Goal: Task Accomplishment & Management: Manage account settings

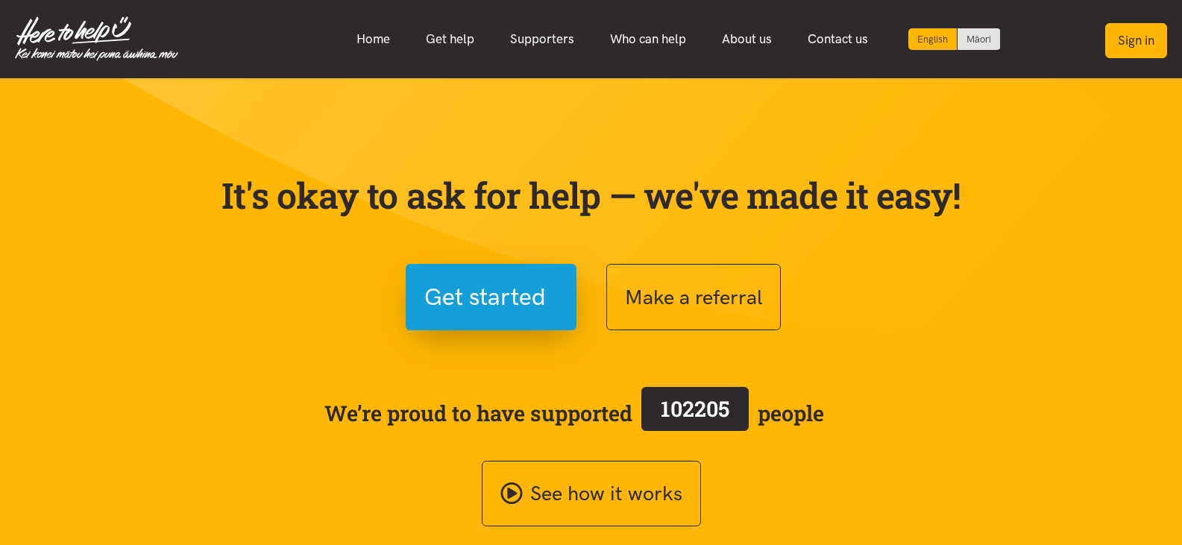
click at [1125, 38] on button "Sign in" at bounding box center [1137, 40] width 62 height 35
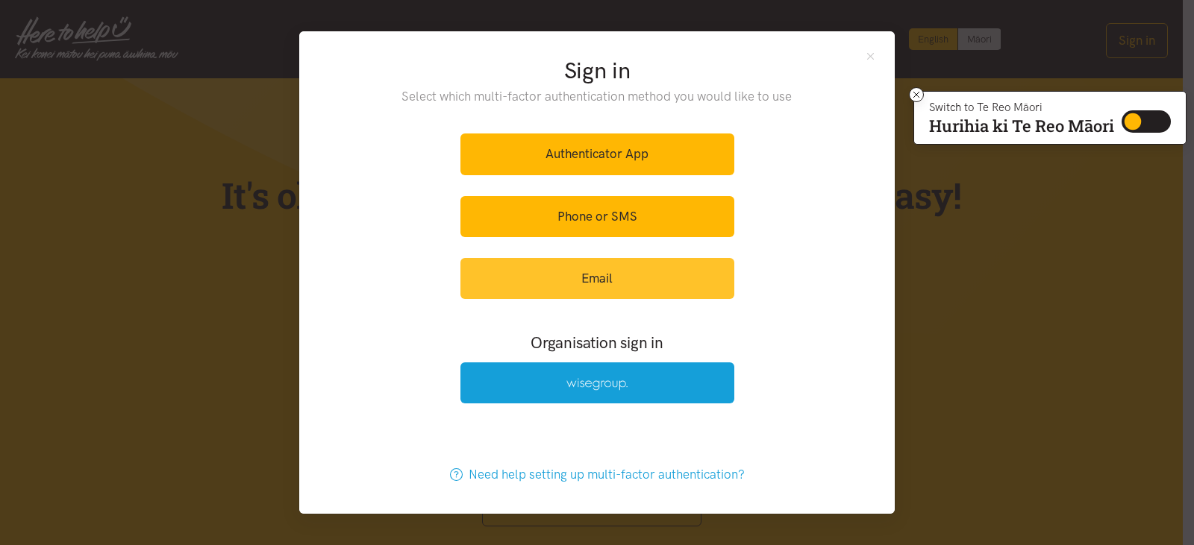
click at [633, 269] on link "Email" at bounding box center [597, 278] width 274 height 41
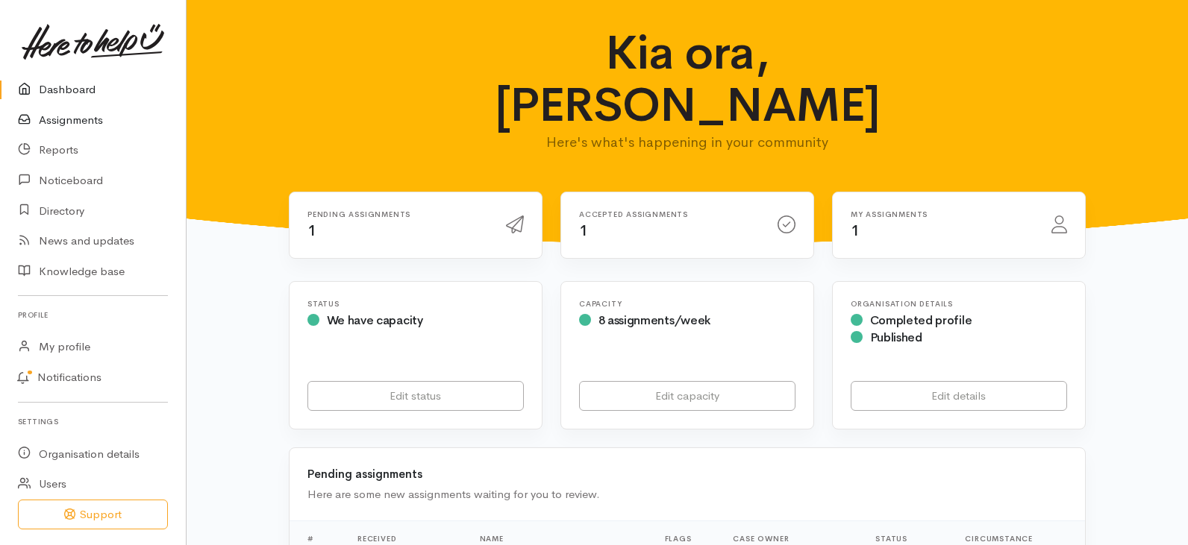
click at [108, 124] on link "Assignments" at bounding box center [93, 120] width 186 height 31
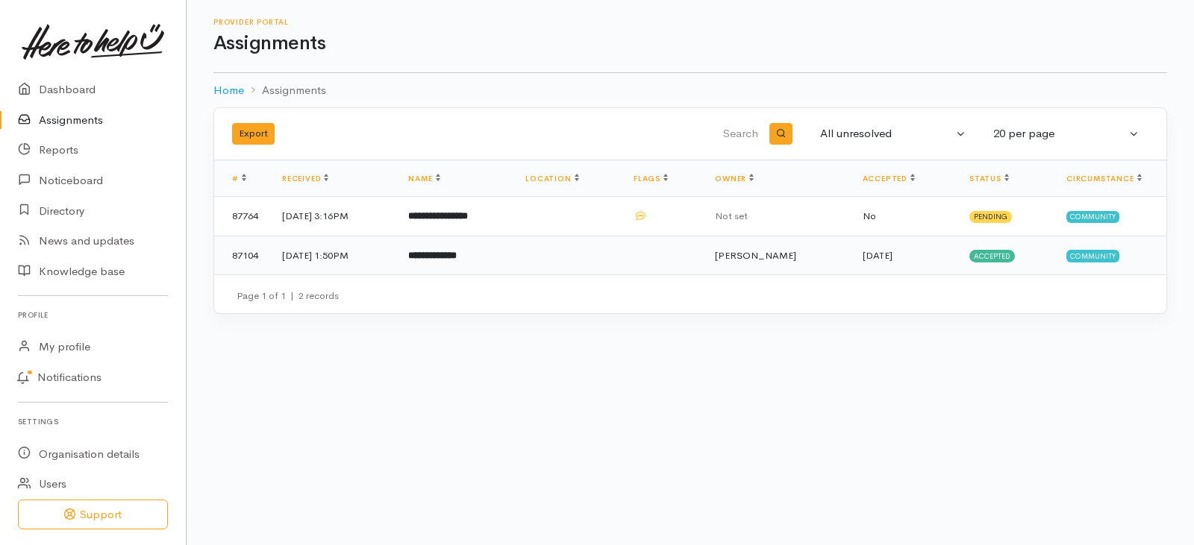
click at [703, 251] on td at bounding box center [661, 255] width 81 height 39
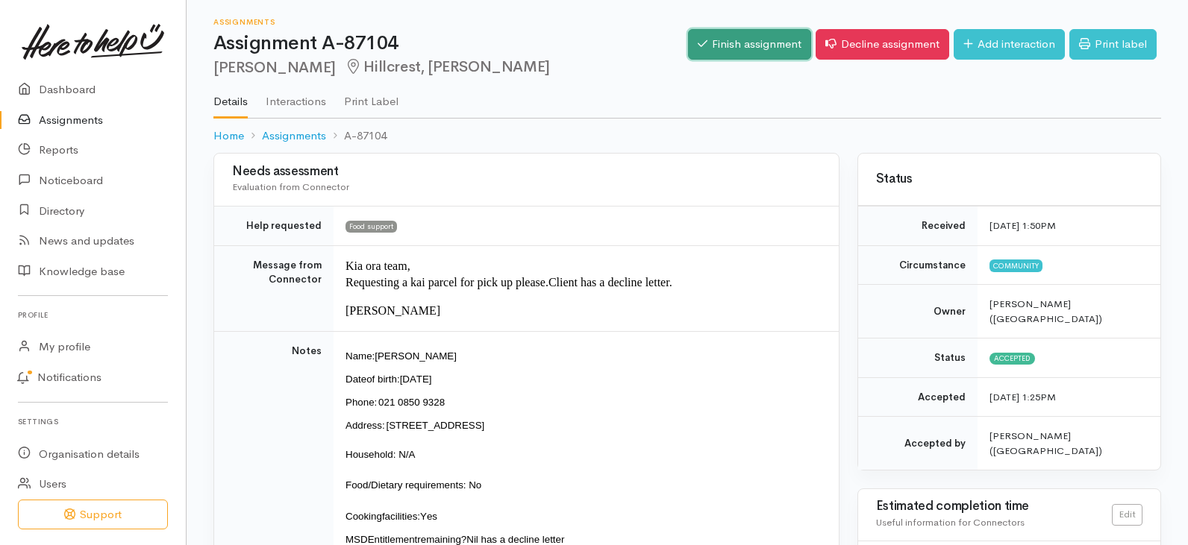
click at [757, 43] on link "Finish assignment" at bounding box center [749, 44] width 123 height 31
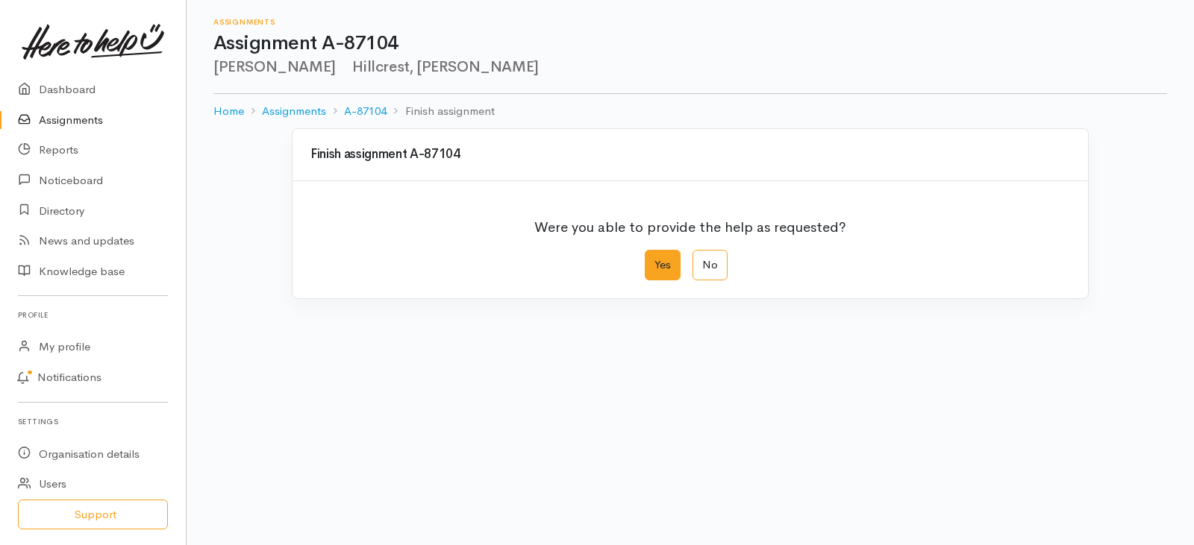
click at [665, 260] on label "Yes" at bounding box center [663, 265] width 36 height 31
click at [654, 260] on input "Yes" at bounding box center [650, 255] width 10 height 10
radio input "true"
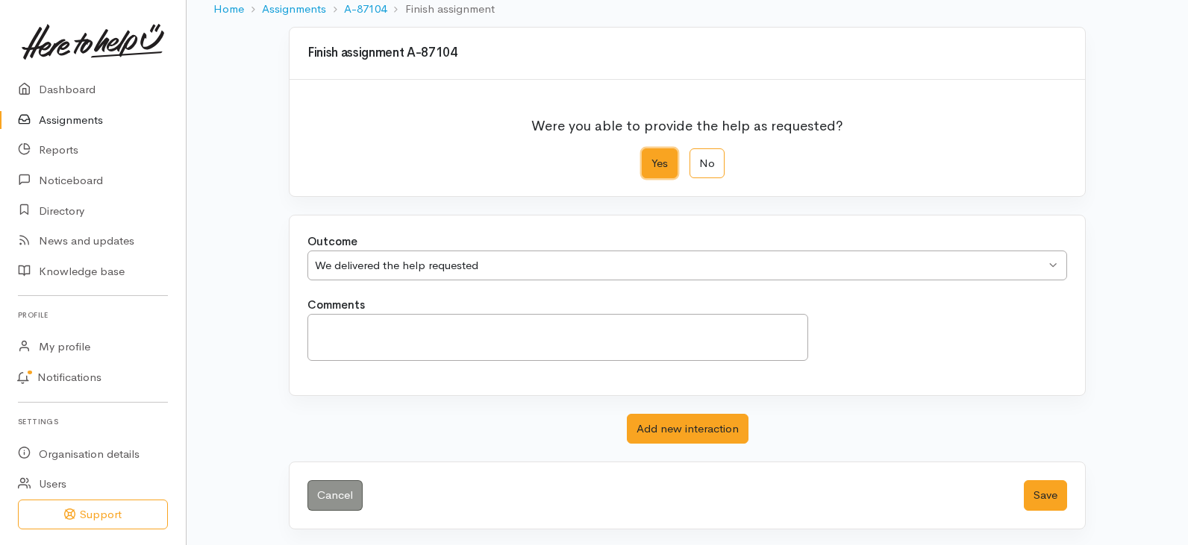
scroll to position [104, 0]
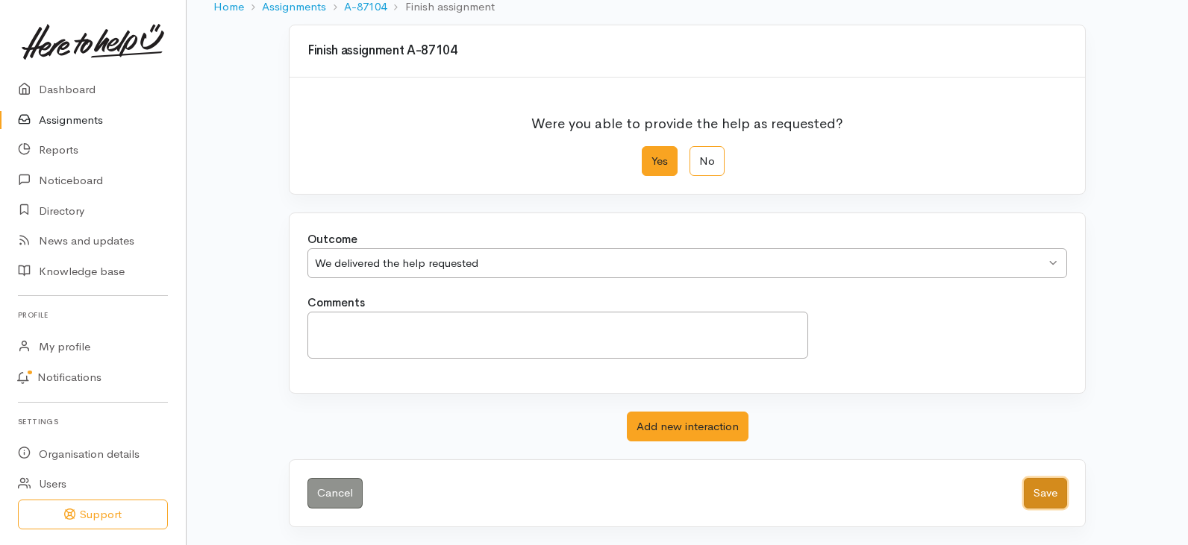
click at [1059, 496] on button "Save" at bounding box center [1045, 493] width 43 height 31
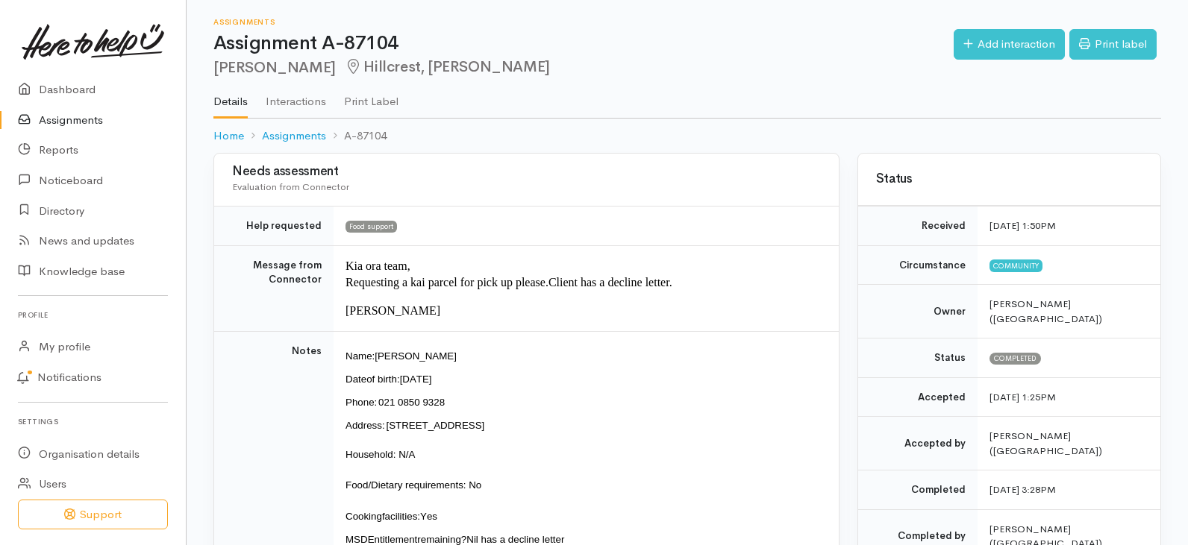
click at [87, 122] on link "Assignments" at bounding box center [93, 120] width 186 height 31
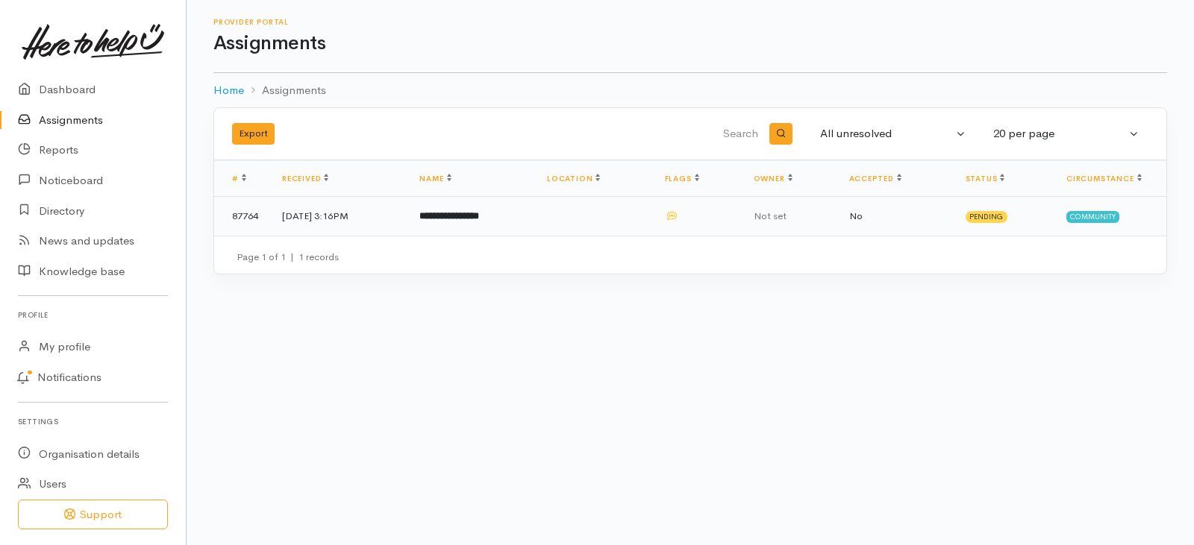
click at [479, 215] on b "**********" at bounding box center [449, 216] width 60 height 10
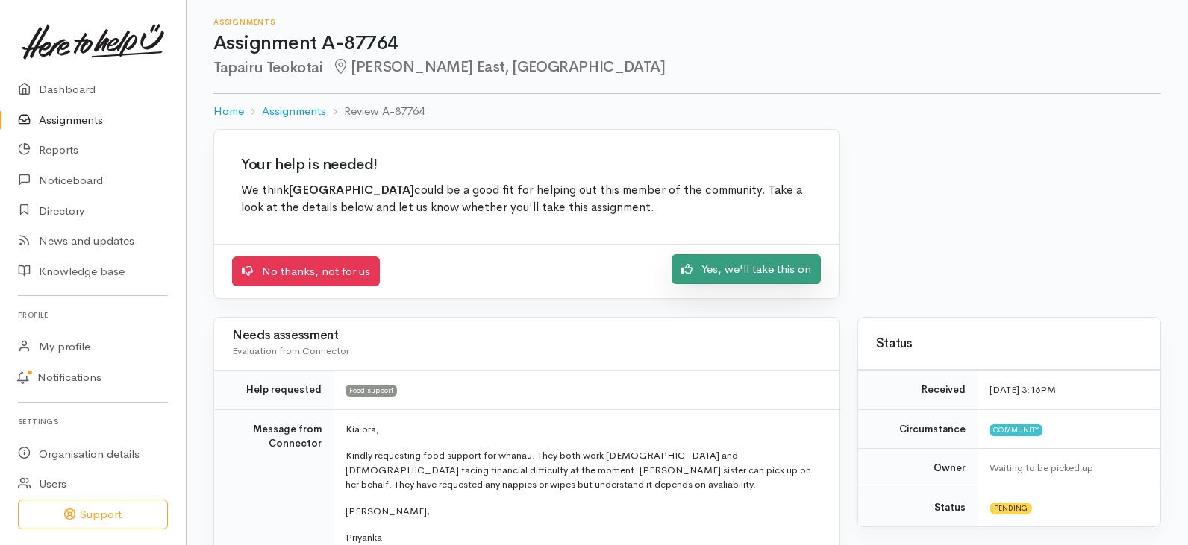
click at [742, 277] on link "Yes, we'll take this on" at bounding box center [745, 269] width 149 height 31
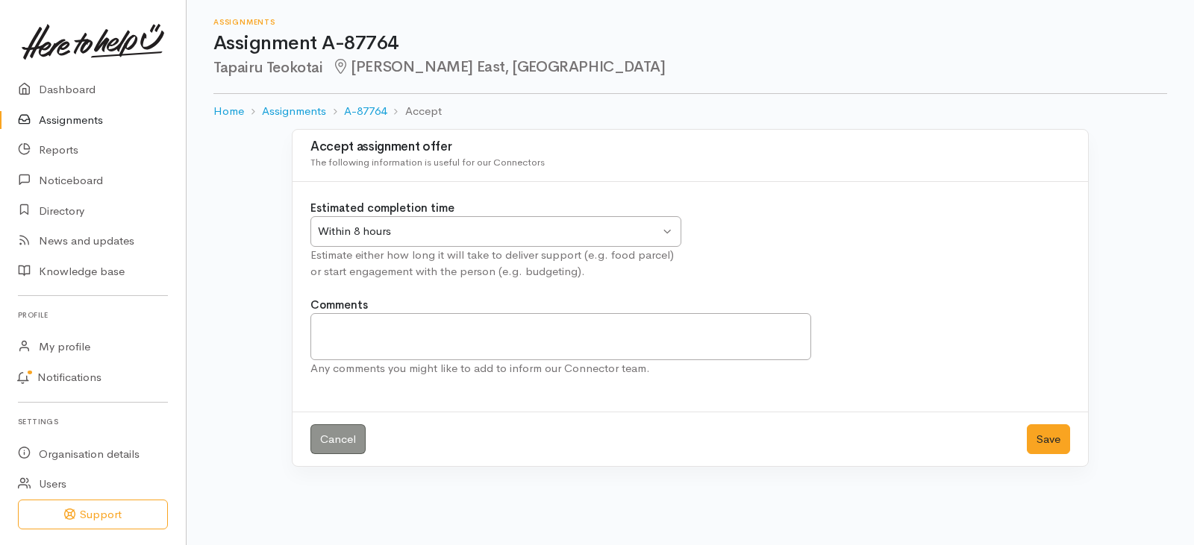
click at [648, 221] on div "Within 8 hours Within 8 hours" at bounding box center [495, 231] width 371 height 31
click at [1040, 434] on button "Save" at bounding box center [1048, 439] width 43 height 31
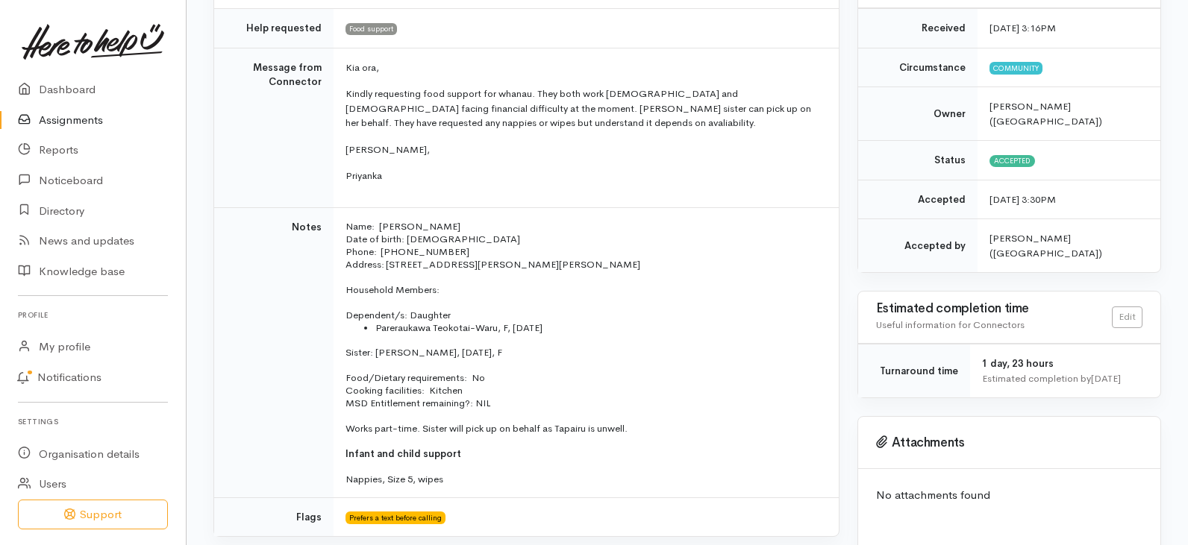
scroll to position [224, 0]
